Goal: Task Accomplishment & Management: Check status

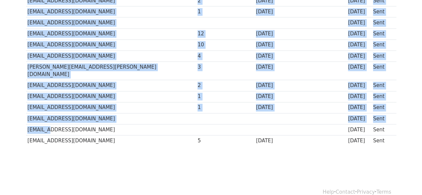
scroll to position [487, 0]
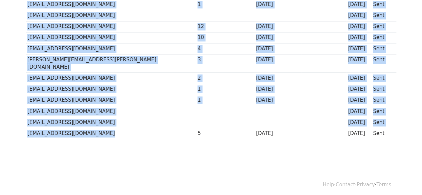
drag, startPoint x: 28, startPoint y: 61, endPoint x: 97, endPoint y: 128, distance: 96.2
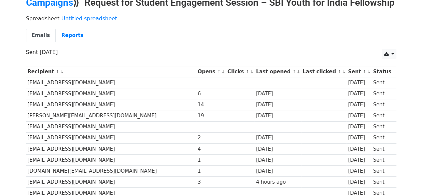
scroll to position [0, 0]
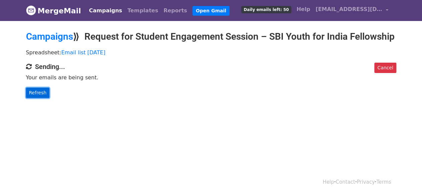
click at [40, 98] on link "Refresh" at bounding box center [38, 93] width 24 height 10
